Goal: Information Seeking & Learning: Learn about a topic

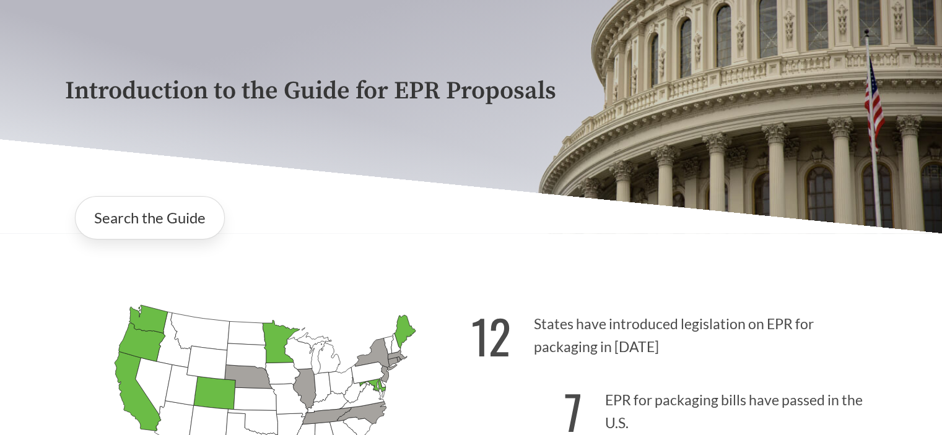
scroll to position [186, 0]
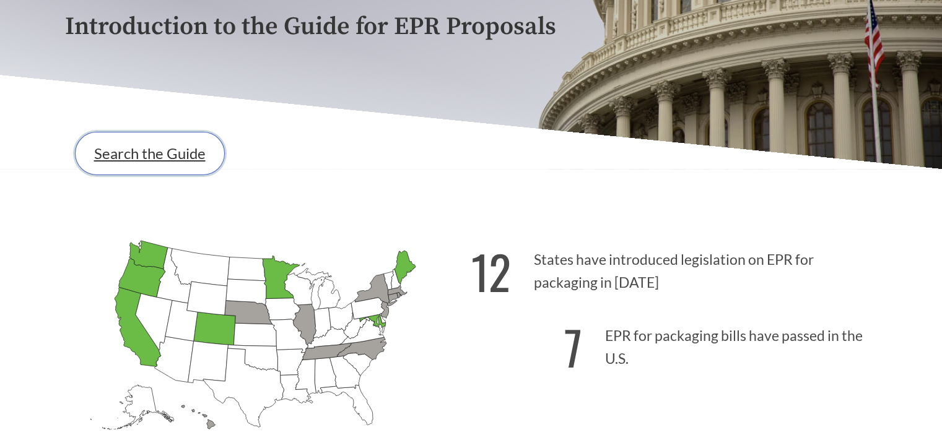
click at [191, 165] on link "Search the Guide" at bounding box center [150, 153] width 150 height 43
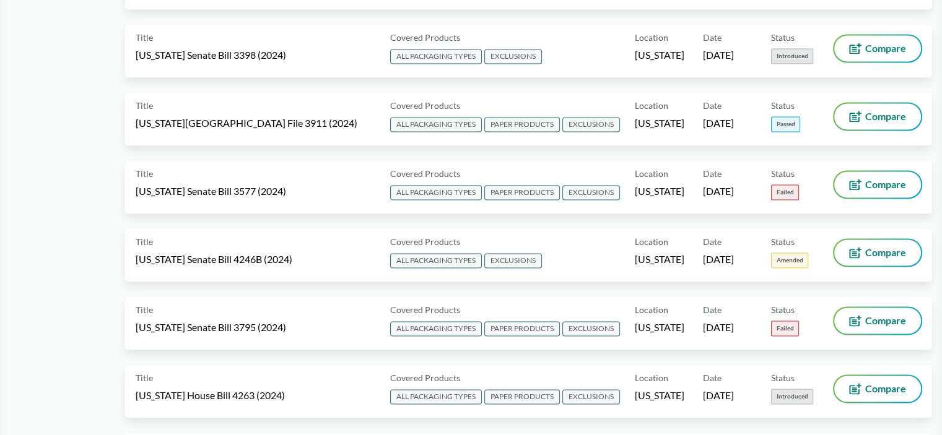
scroll to position [1670, 0]
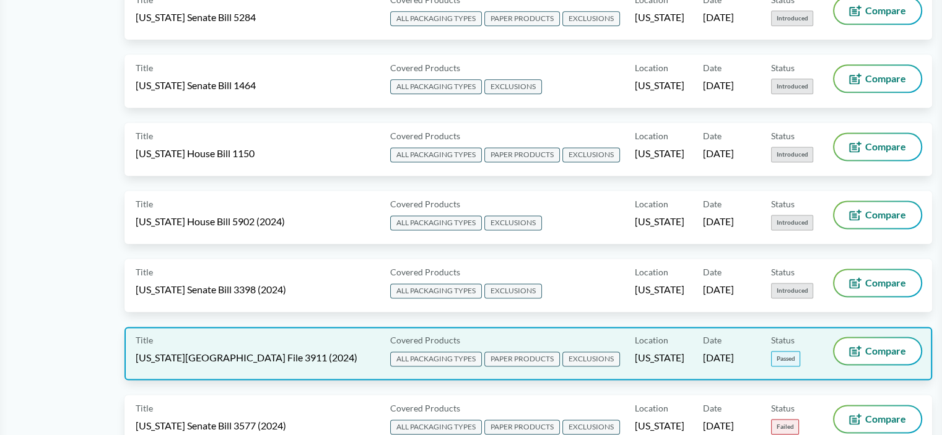
click at [656, 341] on div "Location [US_STATE]" at bounding box center [669, 353] width 68 height 31
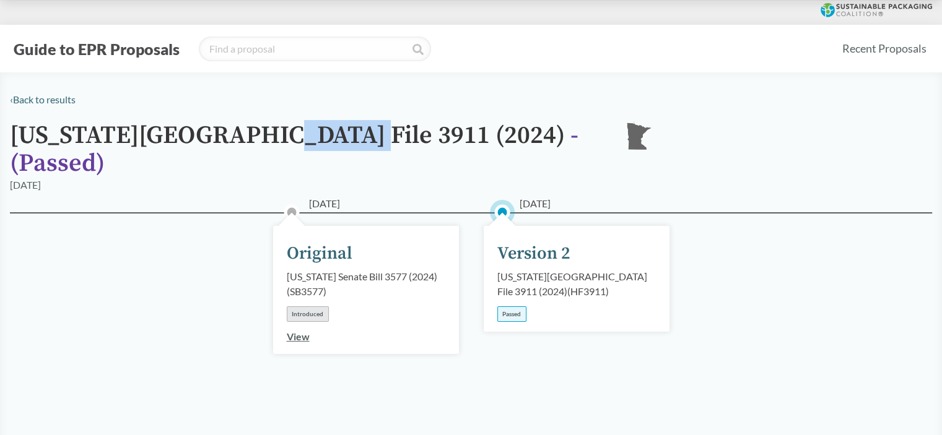
drag, startPoint x: 258, startPoint y: 142, endPoint x: 334, endPoint y: 142, distance: 76.8
click at [334, 142] on h1 "[US_STATE] House File 3911 (2024) - ( Passed )" at bounding box center [307, 150] width 594 height 56
click at [813, 178] on div "[DATE]" at bounding box center [471, 185] width 922 height 15
click at [32, 100] on link "‹ Back to results" at bounding box center [43, 99] width 66 height 12
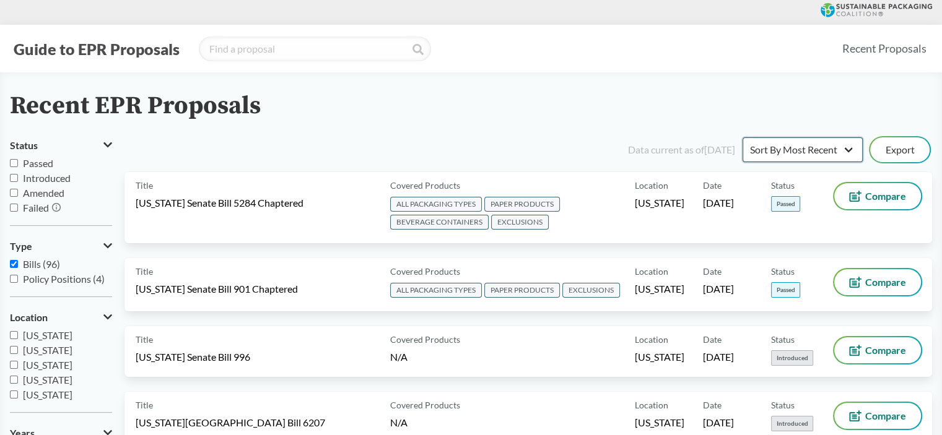
click at [808, 152] on select "Sort By Most Recent Sort By Status" at bounding box center [802, 149] width 120 height 25
select select "Sort By Status"
click at [742, 137] on select "Sort By Most Recent Sort By Status" at bounding box center [802, 149] width 120 height 25
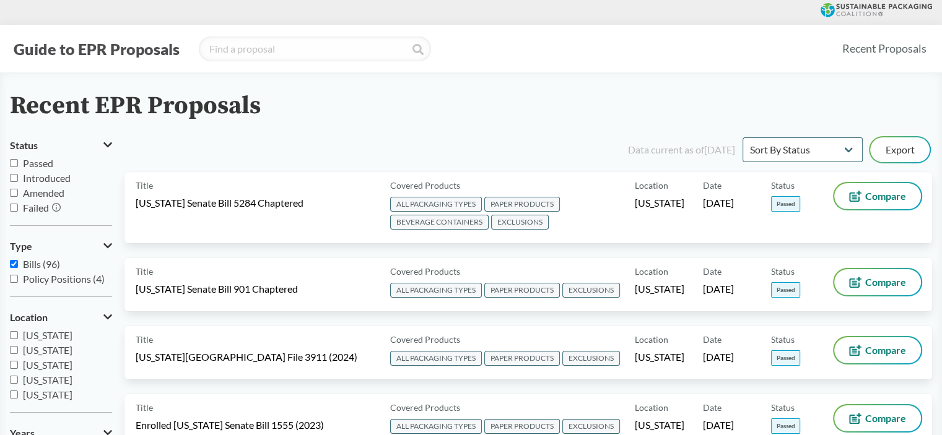
click at [873, 17] on icon at bounding box center [875, 10] width 111 height 14
